Goal: Task Accomplishment & Management: Complete application form

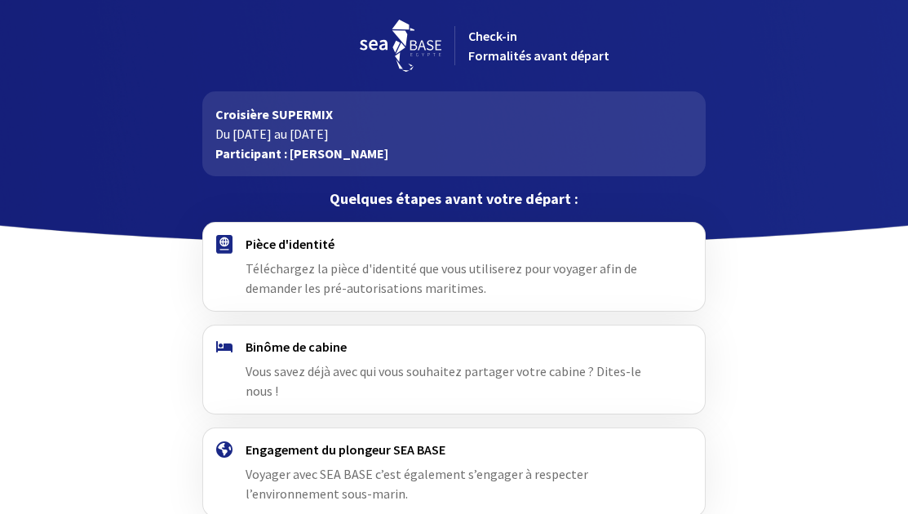
click at [403, 268] on span "Téléchargez la pièce d'identité que vous utiliserez pour voyager afin de demand…" at bounding box center [440, 278] width 391 height 36
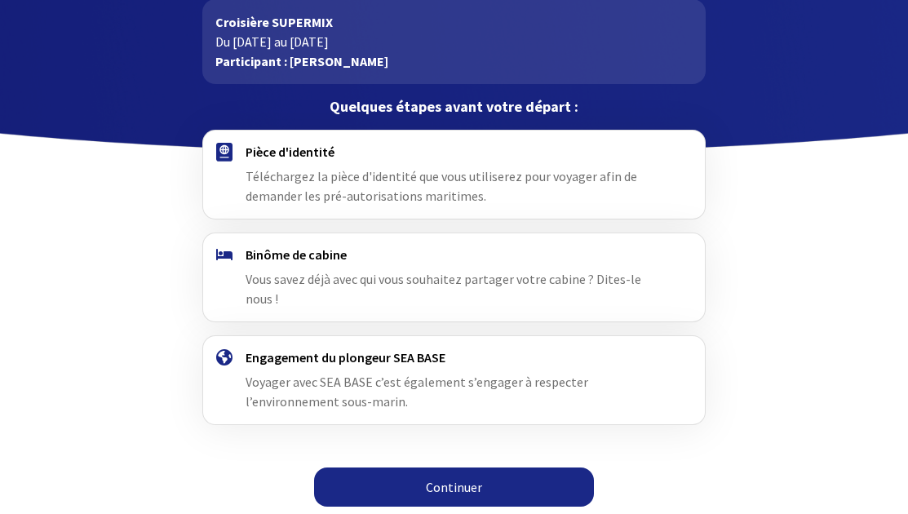
scroll to position [95, 0]
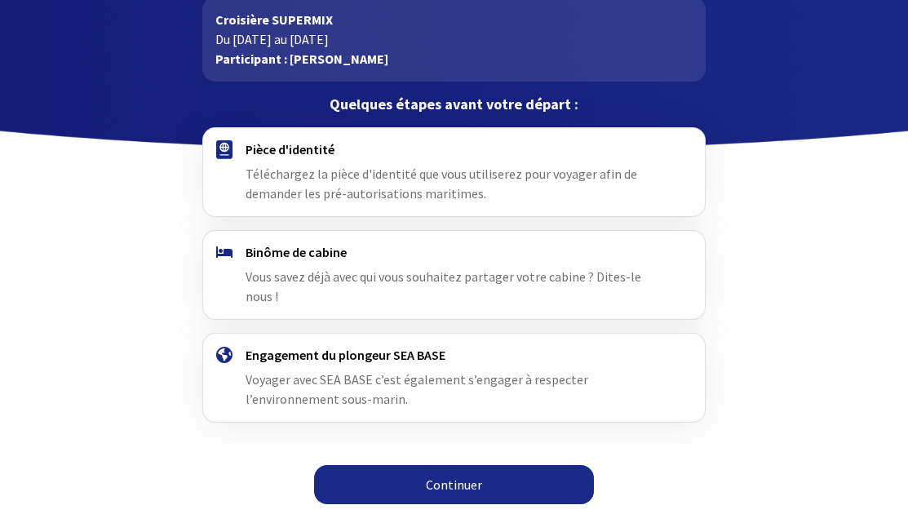
click at [474, 478] on link "Continuer" at bounding box center [454, 484] width 280 height 39
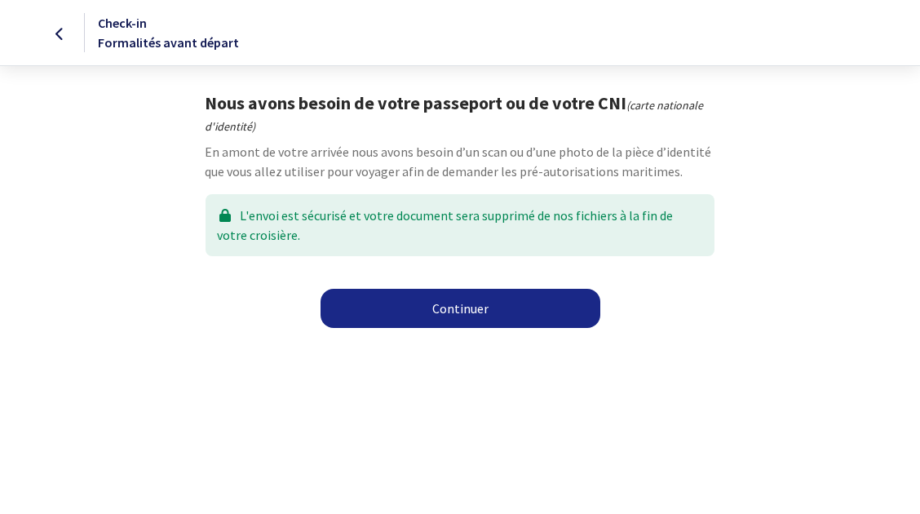
click at [444, 299] on link "Continuer" at bounding box center [461, 308] width 280 height 39
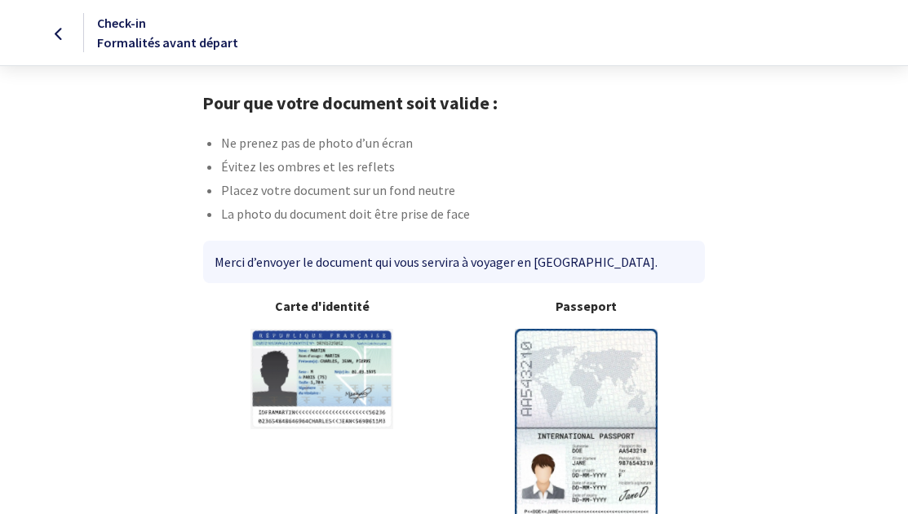
click at [616, 356] on img at bounding box center [586, 428] width 143 height 198
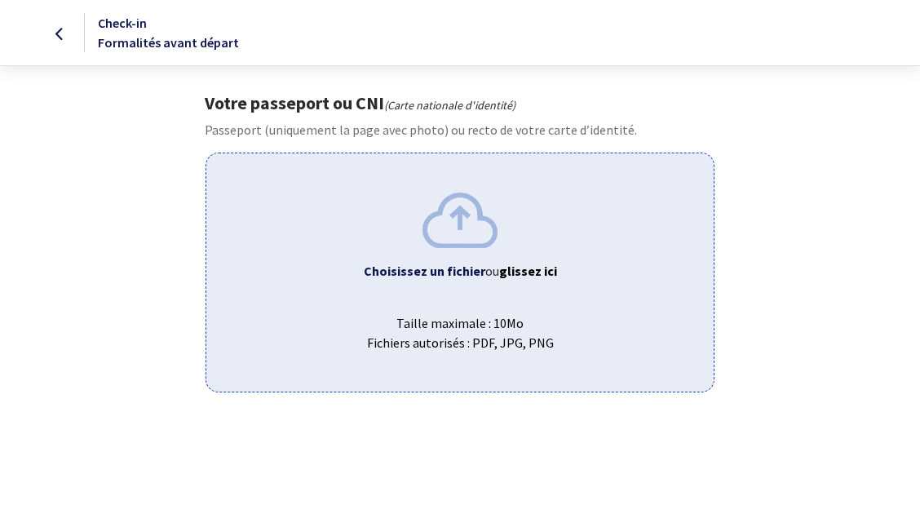
click at [476, 290] on div "Choisissez un fichier ou glissez ici Taille maximale : 10Mo Fichiers autorisés …" at bounding box center [460, 272] width 509 height 239
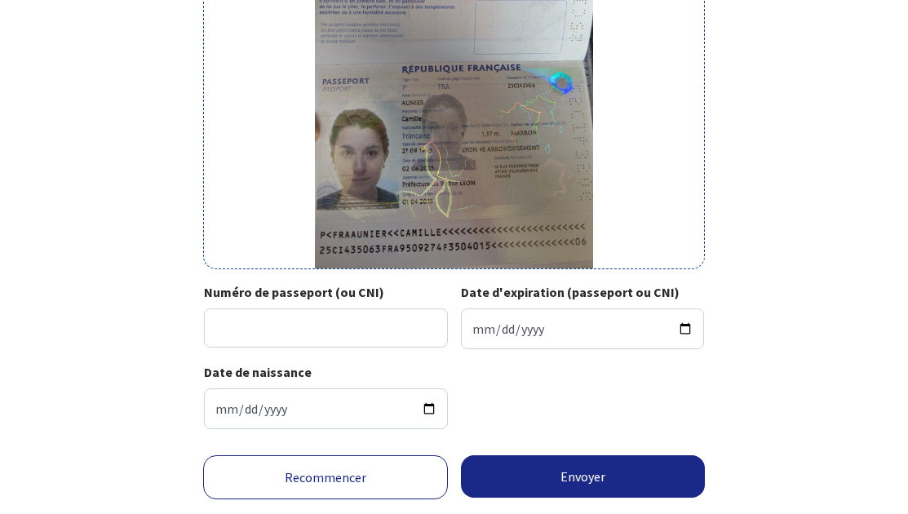
scroll to position [326, 0]
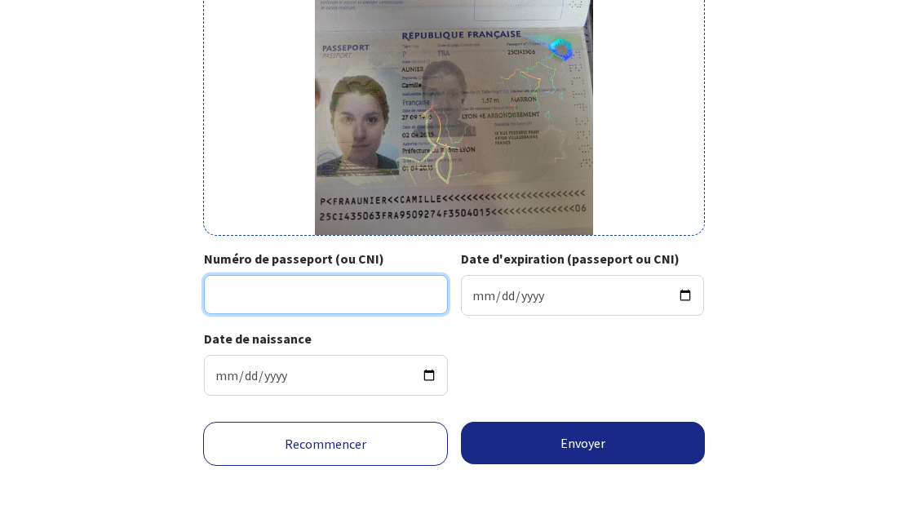
click at [345, 290] on input "Numéro de passeport (ou CNI)" at bounding box center [326, 294] width 244 height 39
type input "25CI43506"
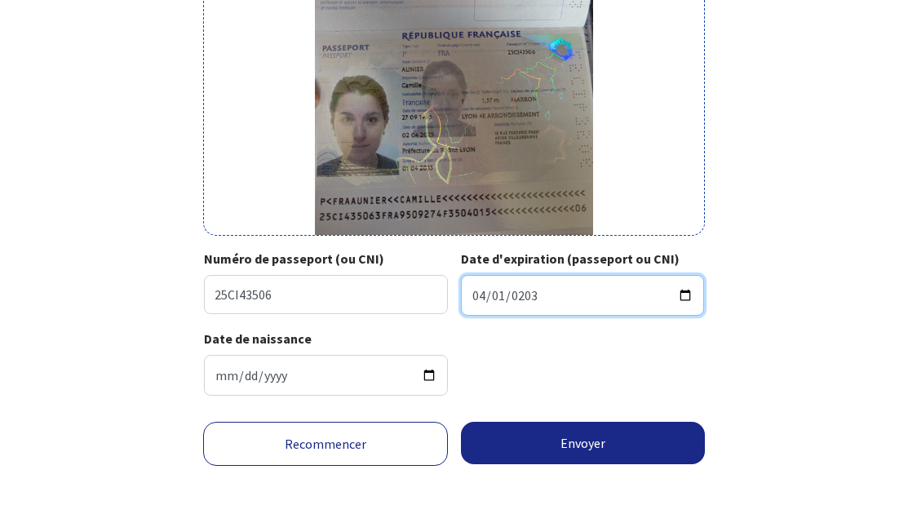
type input "2035-04-01"
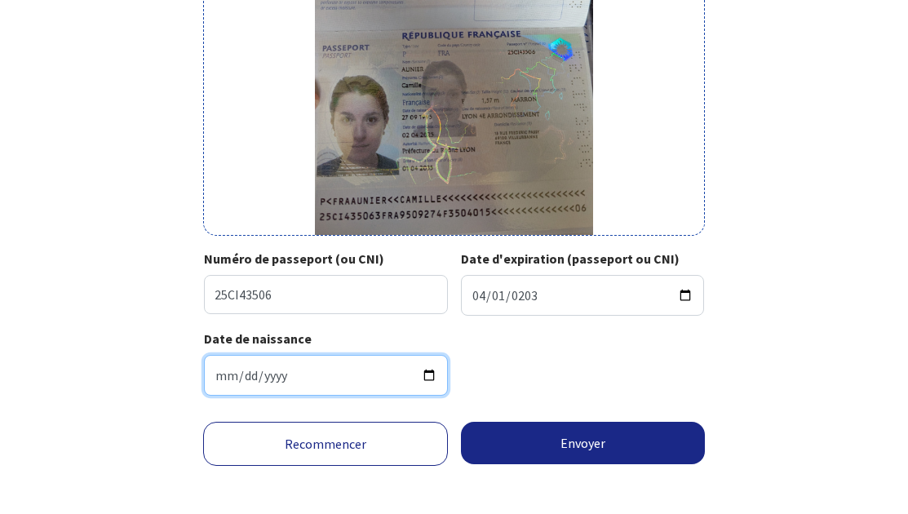
click at [307, 375] on input "1995-09-27" at bounding box center [326, 375] width 244 height 41
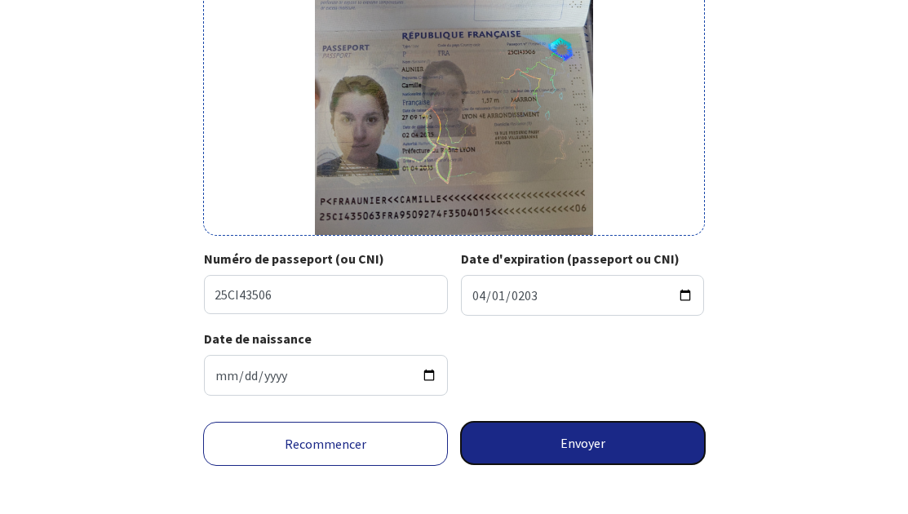
click at [533, 448] on button "Envoyer" at bounding box center [583, 443] width 245 height 42
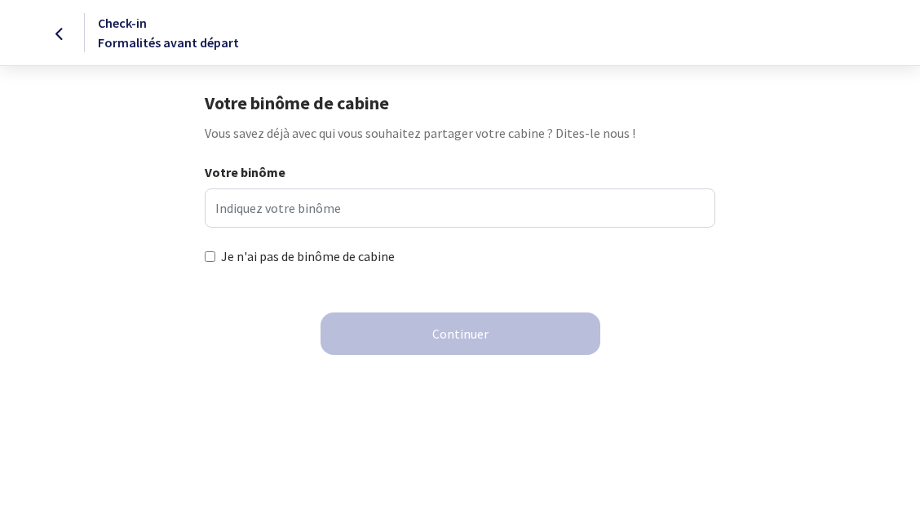
click at [329, 260] on label "Je n'ai pas de binôme de cabine" at bounding box center [308, 256] width 174 height 20
click at [215, 260] on input "Je n'ai pas de binôme de cabine" at bounding box center [210, 256] width 11 height 11
checkbox input "true"
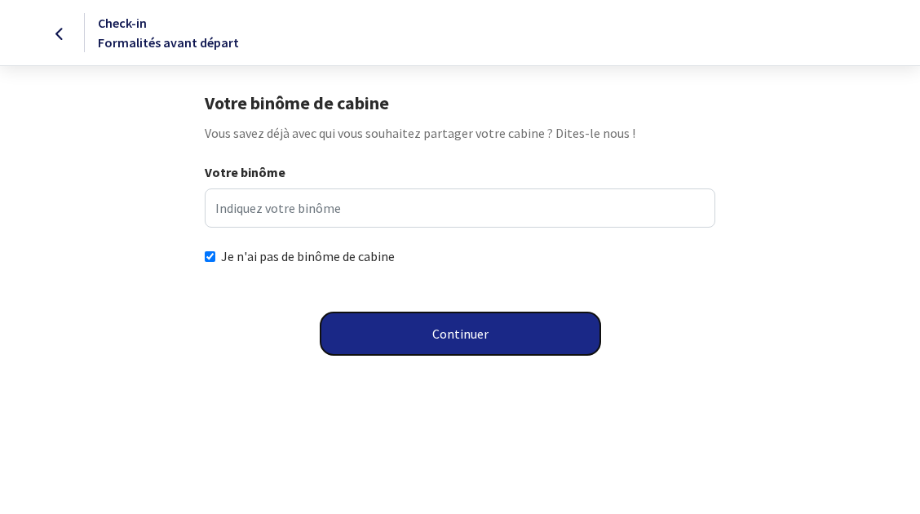
click at [414, 344] on button "Continuer" at bounding box center [461, 333] width 280 height 42
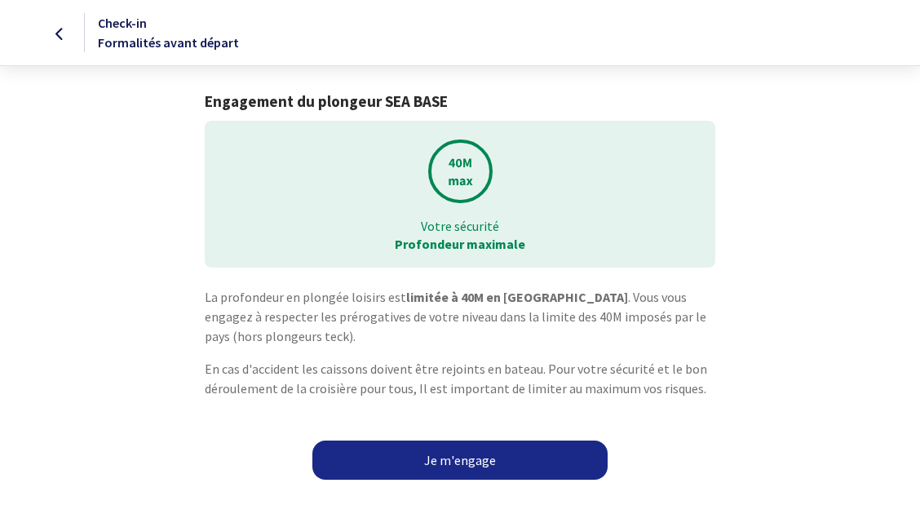
click at [446, 471] on link "Je m'engage" at bounding box center [459, 459] width 295 height 39
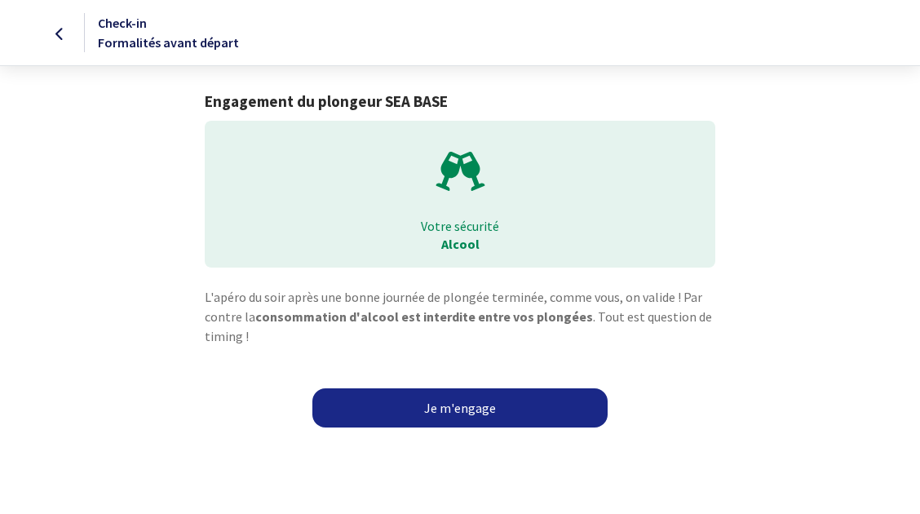
click at [441, 416] on link "Je m'engage" at bounding box center [459, 407] width 295 height 39
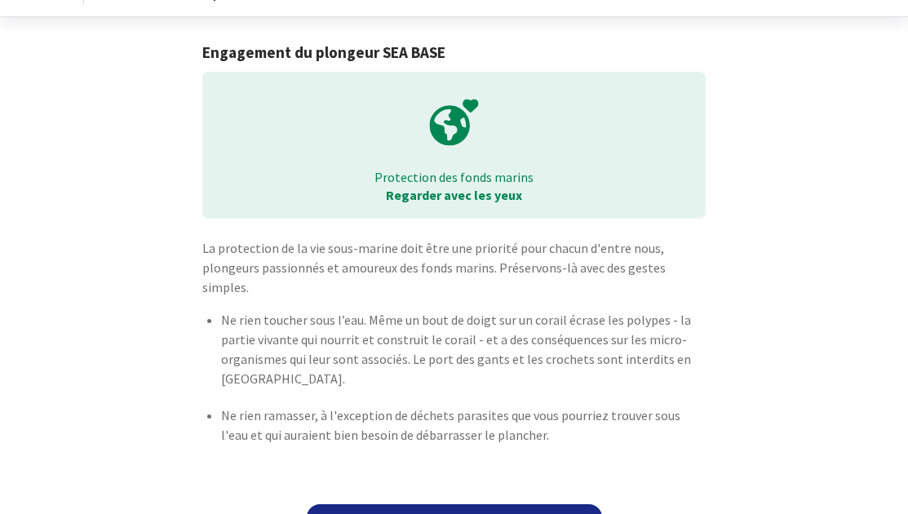
scroll to position [69, 0]
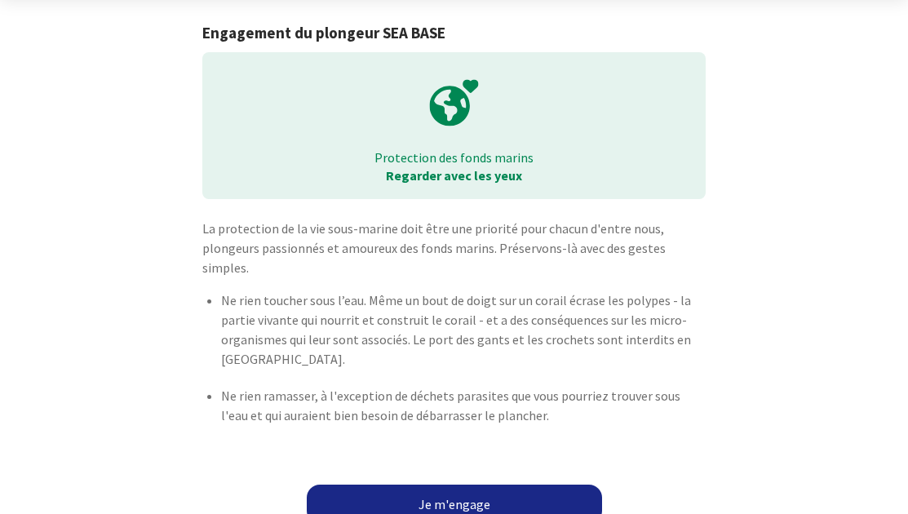
click at [443, 484] on link "Je m'engage" at bounding box center [454, 503] width 295 height 39
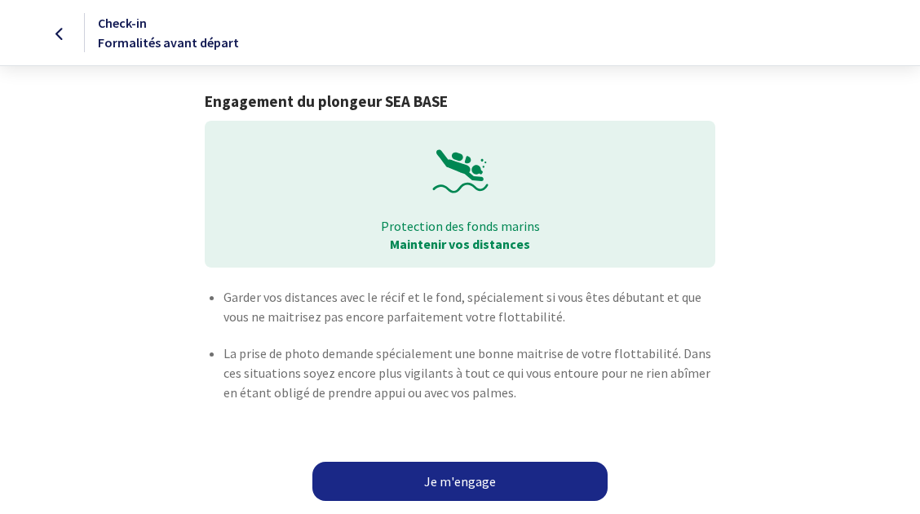
click at [443, 472] on link "Je m'engage" at bounding box center [459, 481] width 295 height 39
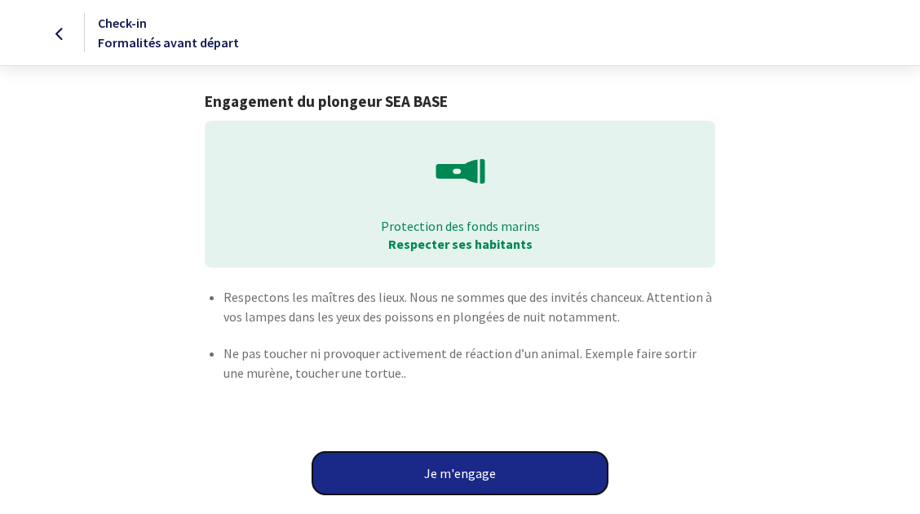
click at [443, 472] on button "Je m'engage" at bounding box center [459, 473] width 295 height 42
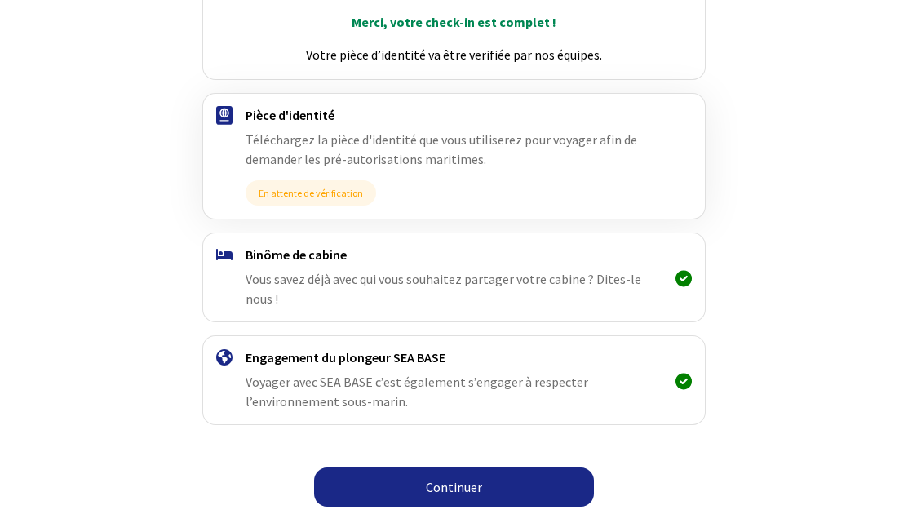
scroll to position [247, 0]
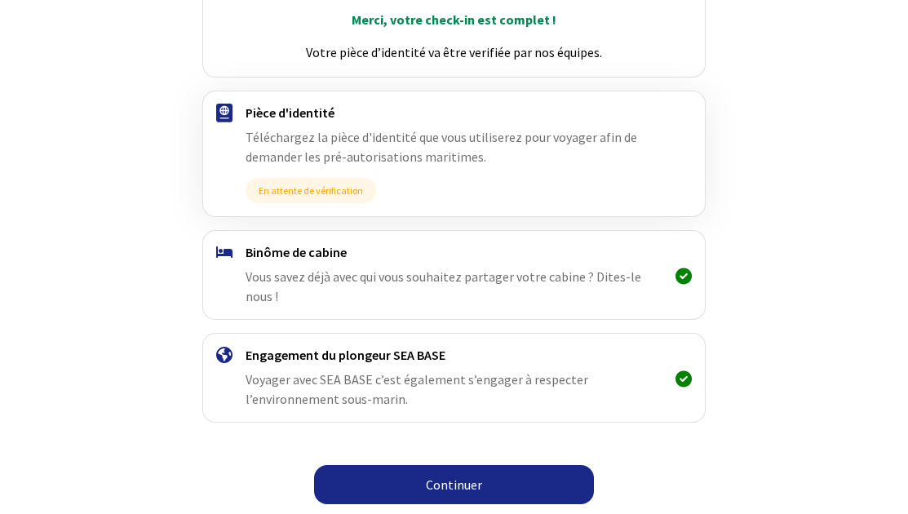
click at [511, 492] on link "Continuer" at bounding box center [454, 484] width 280 height 39
